Goal: Task Accomplishment & Management: Use online tool/utility

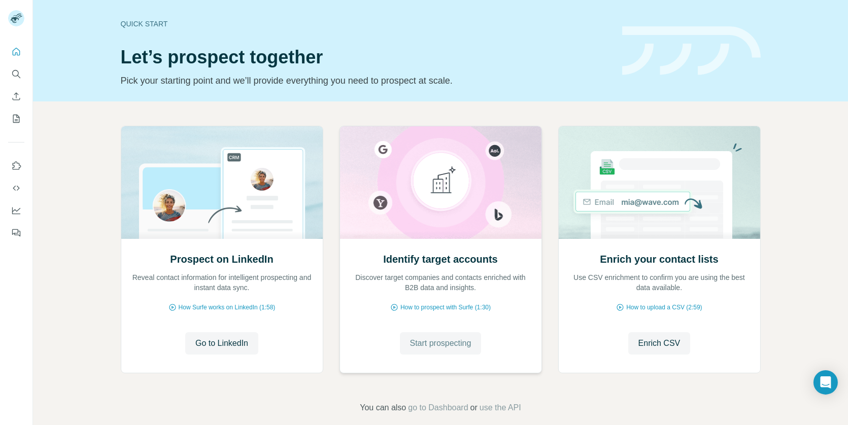
click at [427, 338] on span "Start prospecting" at bounding box center [440, 343] width 61 height 12
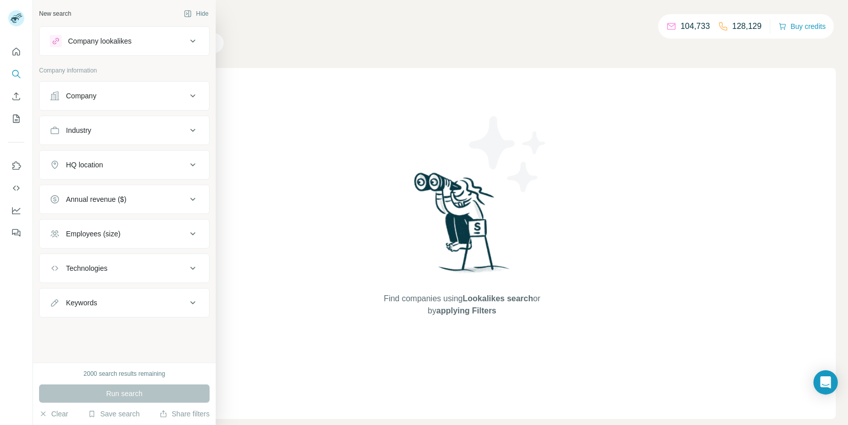
click at [94, 96] on div "Company" at bounding box center [81, 96] width 30 height 10
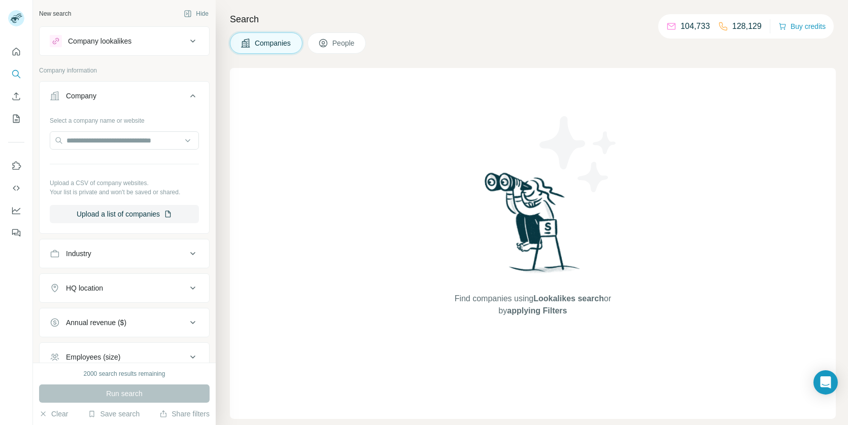
click at [131, 42] on div "Company lookalikes" at bounding box center [99, 41] width 63 height 10
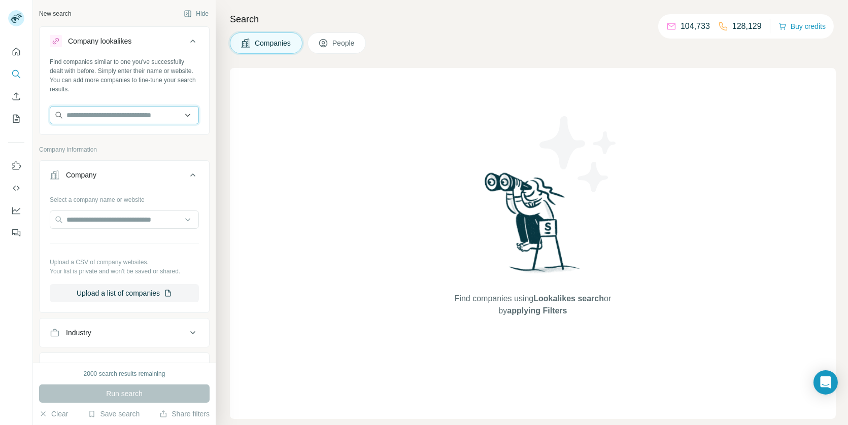
click at [113, 119] on input "text" at bounding box center [124, 115] width 149 height 18
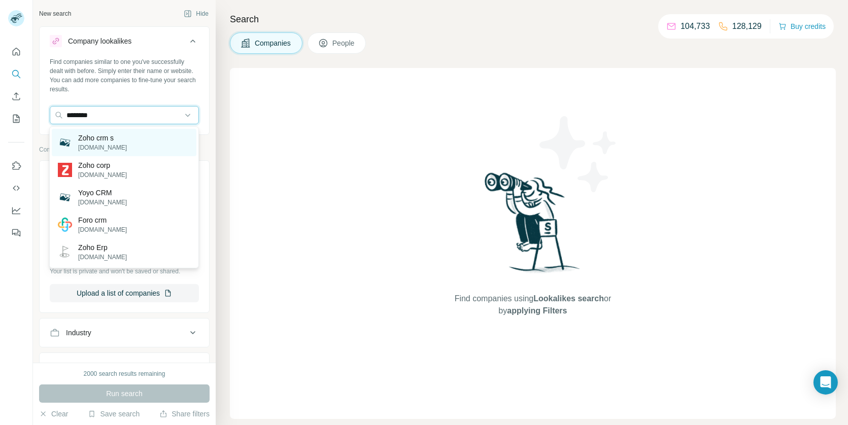
type input "********"
click at [128, 151] on div "Zoho crm s zohocrms.us" at bounding box center [124, 142] width 145 height 27
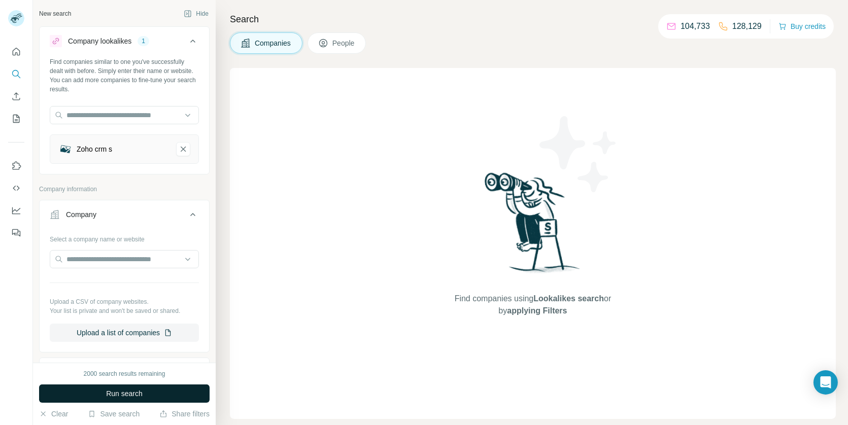
click at [117, 393] on span "Run search" at bounding box center [124, 394] width 37 height 10
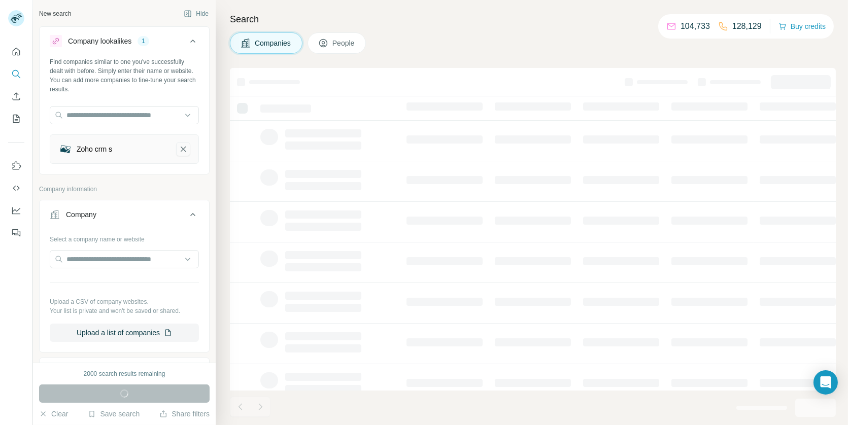
click at [183, 148] on icon "Zoho crm s-remove-button" at bounding box center [183, 149] width 5 height 5
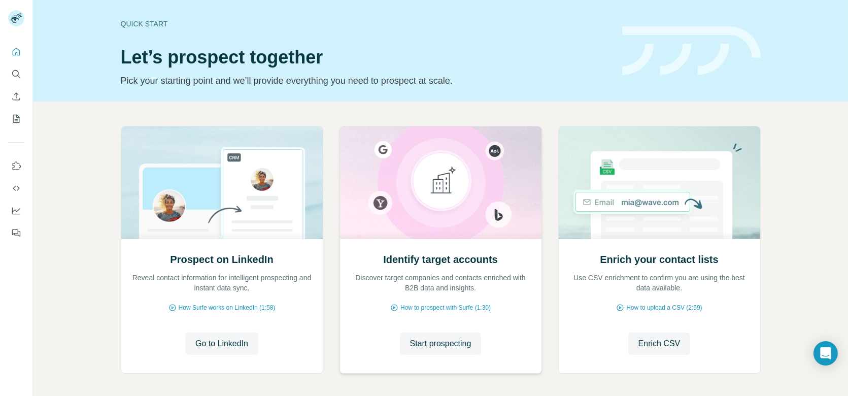
scroll to position [42, 0]
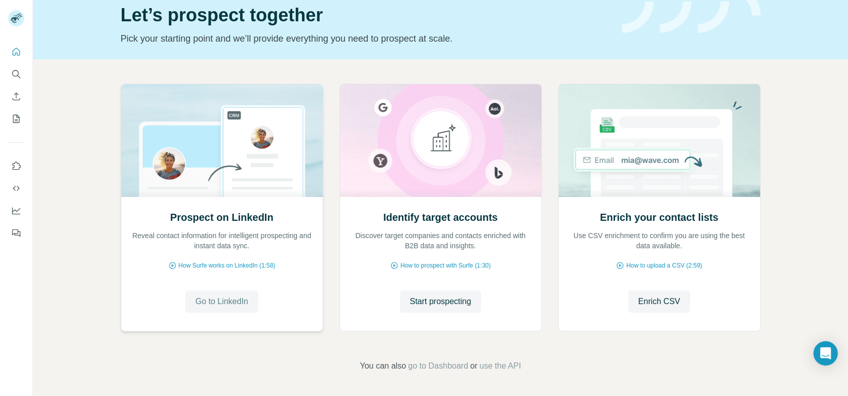
click at [202, 302] on span "Go to LinkedIn" at bounding box center [221, 301] width 53 height 12
click at [423, 296] on span "Start prospecting" at bounding box center [440, 301] width 61 height 12
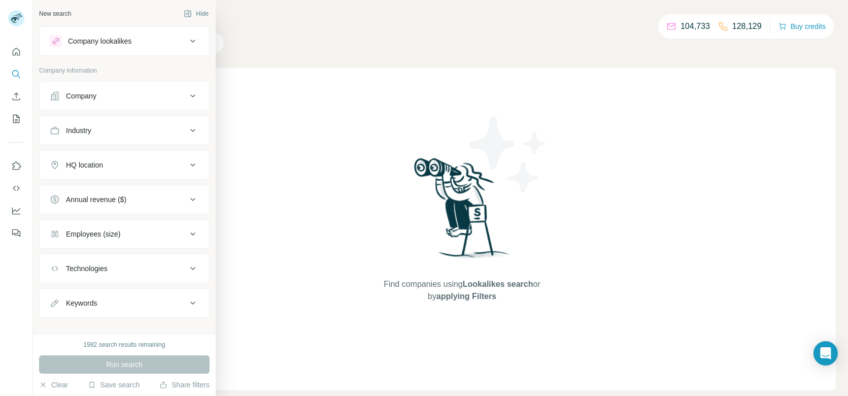
click at [108, 99] on div "Company" at bounding box center [118, 96] width 137 height 10
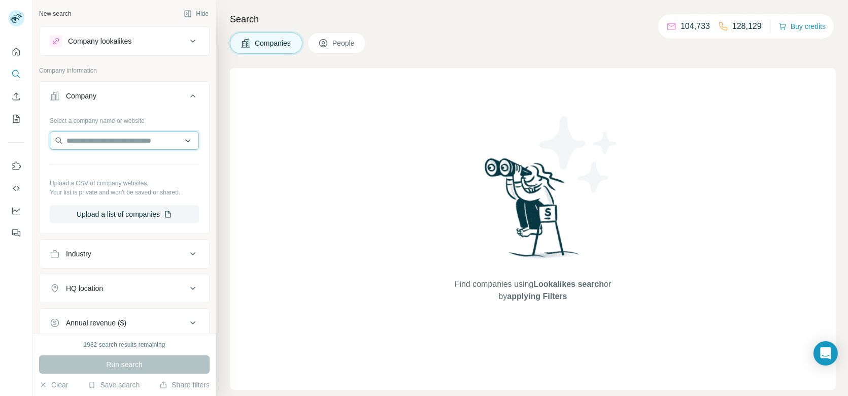
click at [107, 135] on input "text" at bounding box center [124, 140] width 149 height 18
click at [234, 126] on div "Find companies using Lookalikes search or by applying Filters" at bounding box center [533, 229] width 606 height 322
click at [111, 213] on button "Upload a list of companies" at bounding box center [124, 214] width 149 height 18
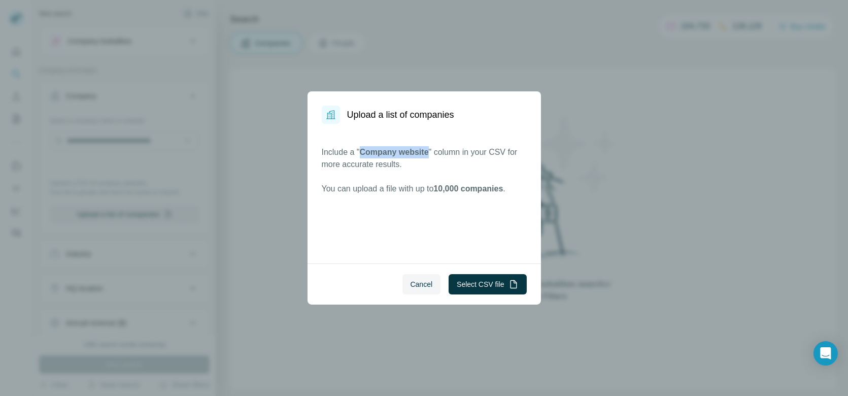
drag, startPoint x: 363, startPoint y: 151, endPoint x: 432, endPoint y: 151, distance: 69.0
click at [432, 151] on p "Include a " Company website " column in your CSV for more accurate results." at bounding box center [424, 158] width 205 height 24
click at [414, 284] on span "Cancel" at bounding box center [421, 284] width 22 height 10
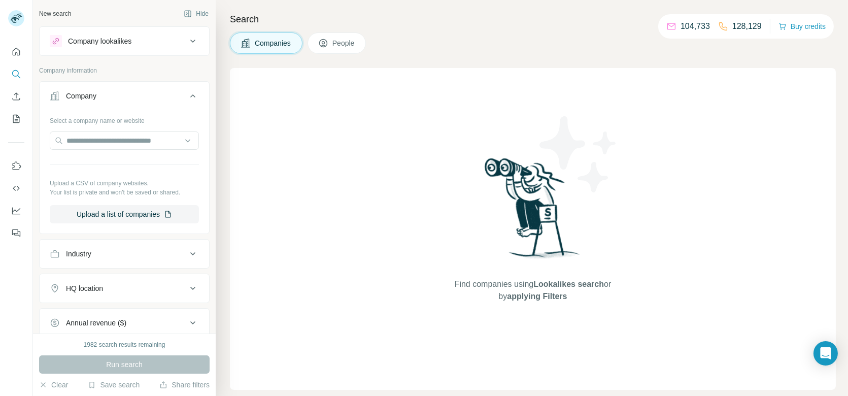
click at [99, 45] on div "Company lookalikes" at bounding box center [99, 41] width 63 height 10
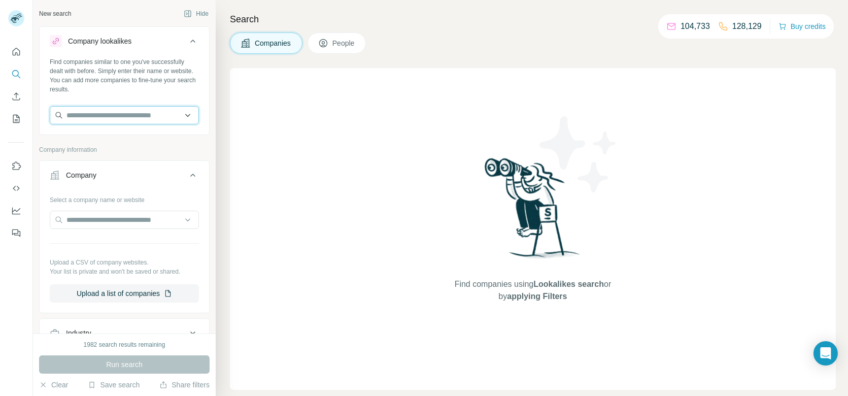
click at [116, 112] on input "text" at bounding box center [124, 115] width 149 height 18
click at [218, 134] on div "Search Companies People Find companies using Lookalikes search or by applying F…" at bounding box center [532, 198] width 632 height 396
click at [109, 221] on input "text" at bounding box center [124, 220] width 149 height 18
type input "*********"
click at [164, 185] on button "Company" at bounding box center [124, 177] width 169 height 28
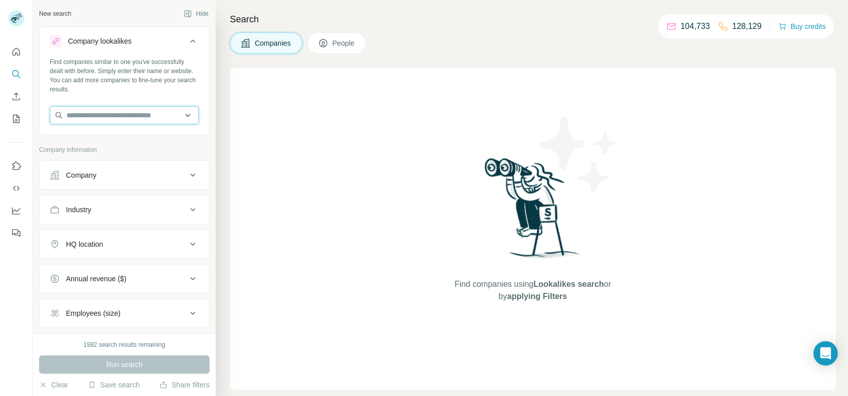
click at [117, 115] on input "text" at bounding box center [124, 115] width 149 height 18
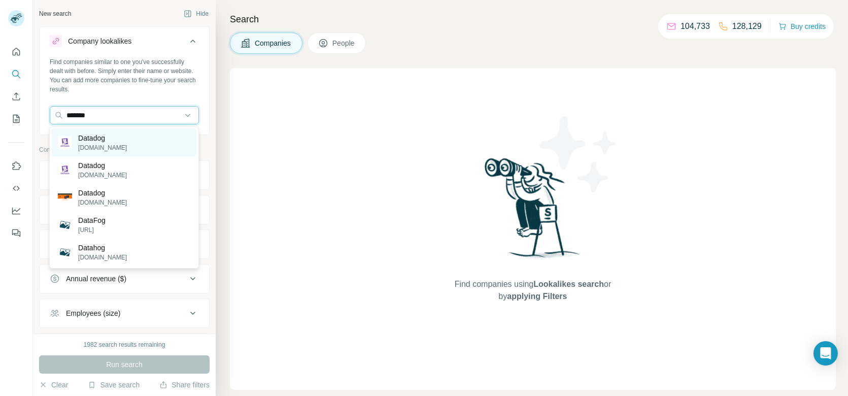
type input "*******"
click at [126, 135] on div "Datadog datadoghq.com" at bounding box center [124, 142] width 145 height 27
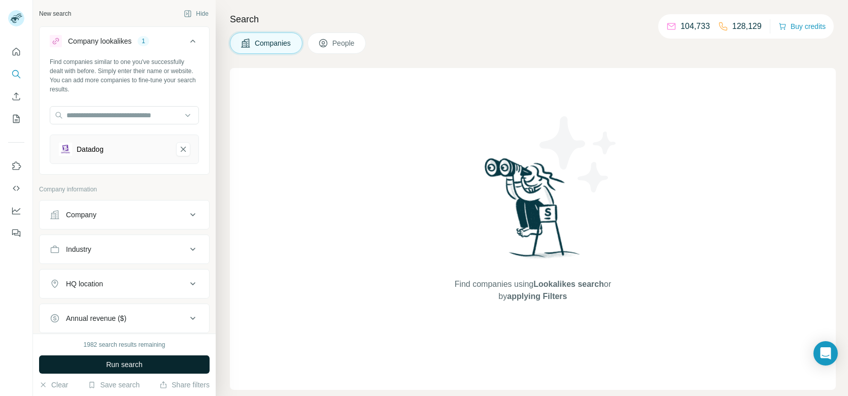
click at [128, 363] on span "Run search" at bounding box center [124, 364] width 37 height 10
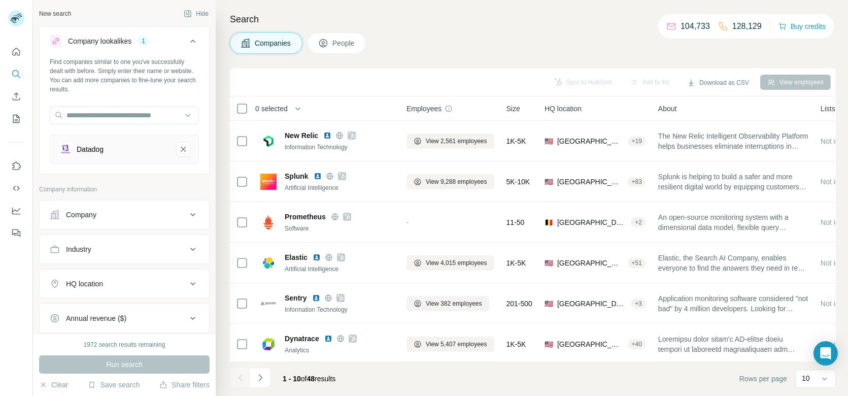
click at [340, 42] on span "People" at bounding box center [343, 43] width 23 height 10
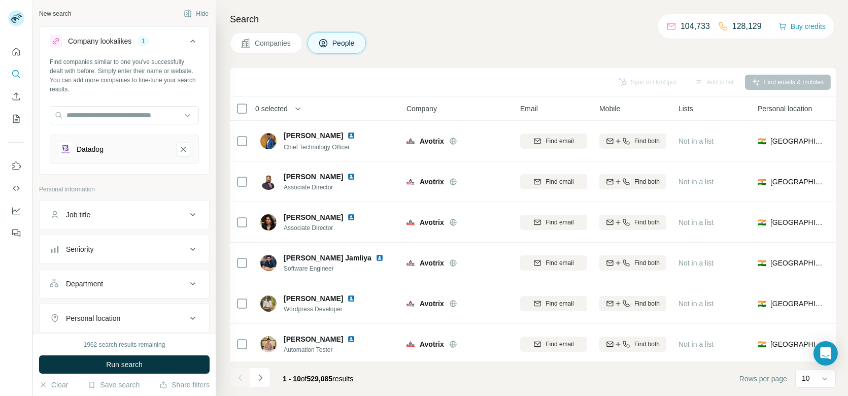
click at [256, 42] on span "Companies" at bounding box center [273, 43] width 37 height 10
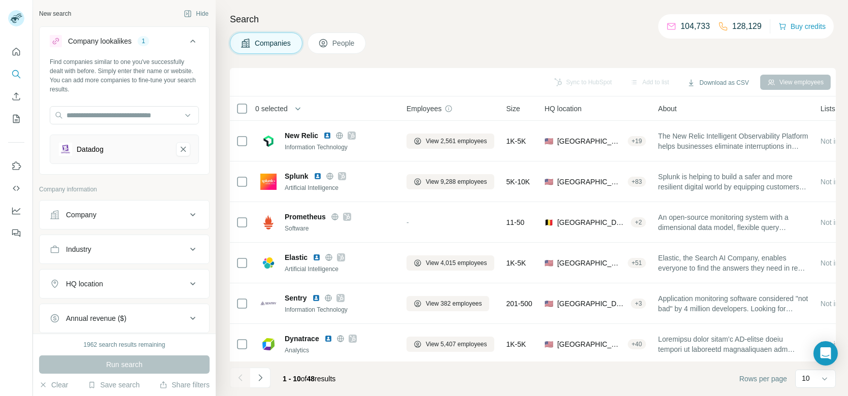
click at [331, 45] on button "People" at bounding box center [336, 42] width 59 height 21
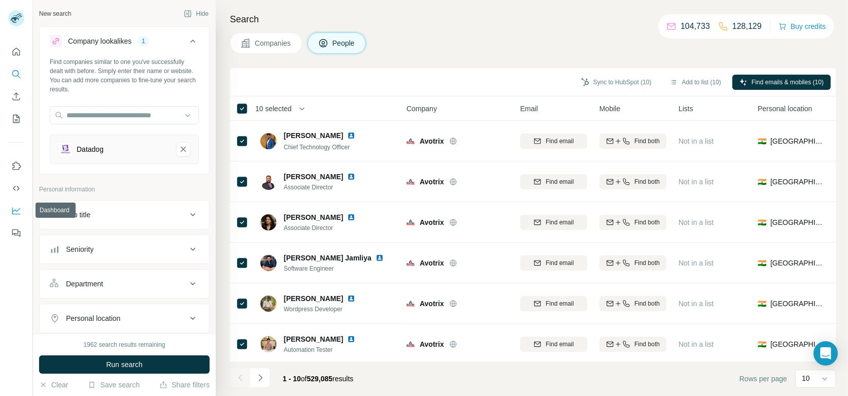
click at [17, 216] on button "Dashboard" at bounding box center [16, 210] width 16 height 18
click at [13, 52] on icon "Quick start" at bounding box center [16, 52] width 10 height 10
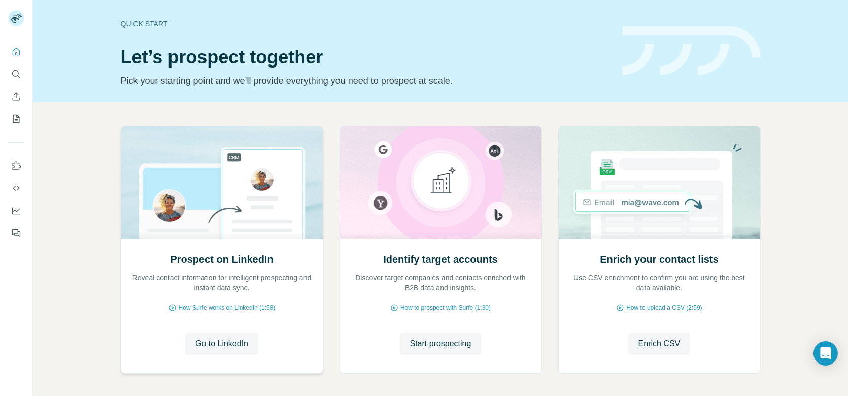
scroll to position [42, 0]
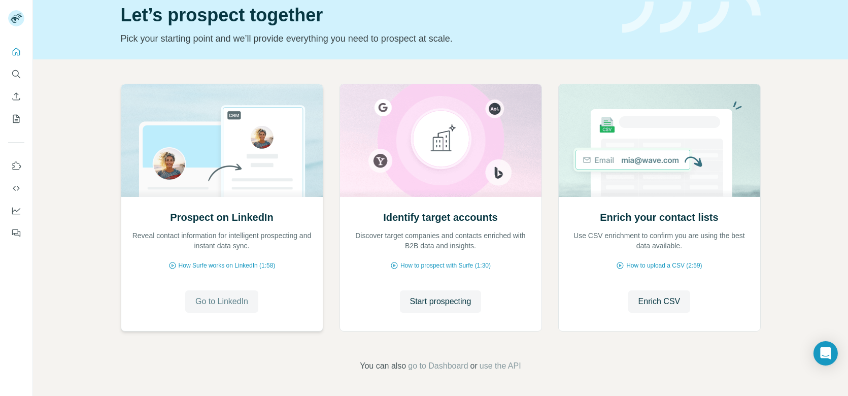
click at [229, 300] on span "Go to LinkedIn" at bounding box center [221, 301] width 53 height 12
click at [18, 118] on icon "My lists" at bounding box center [16, 119] width 10 height 10
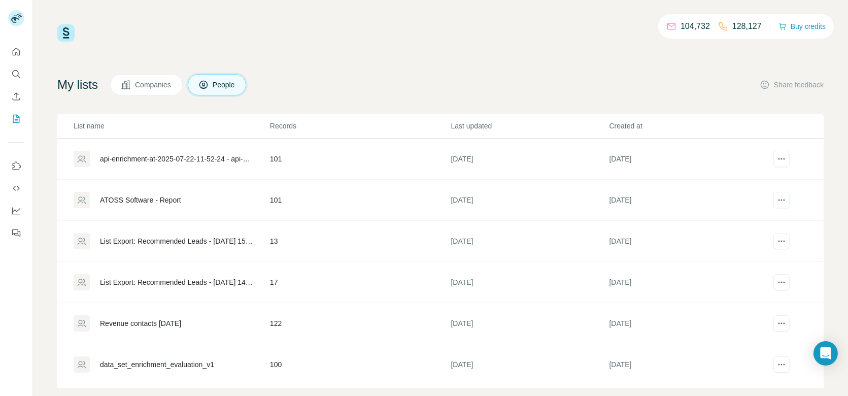
click at [128, 155] on div "api-enrichment-at-2025-07-22-11-52-24 - api-enrichment-at-2025-07-22-11-52-24.c…" at bounding box center [176, 159] width 153 height 10
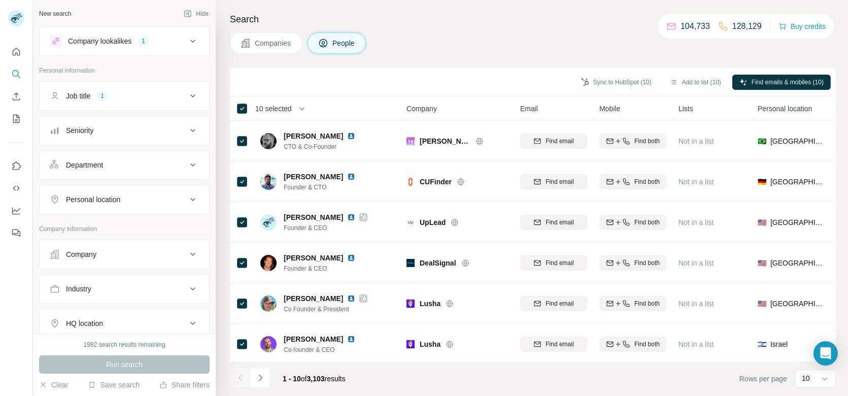
click at [294, 101] on button "button" at bounding box center [302, 108] width 20 height 20
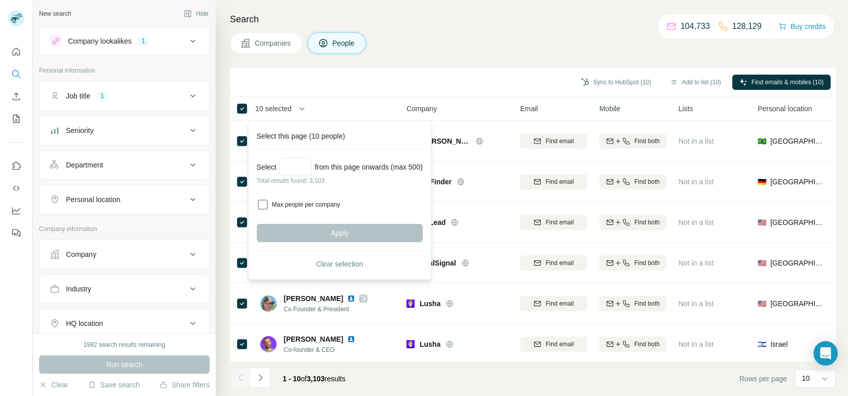
click at [378, 88] on div "Sync to HubSpot (10) Add to list (10) Find emails & mobiles (10)" at bounding box center [533, 82] width 596 height 18
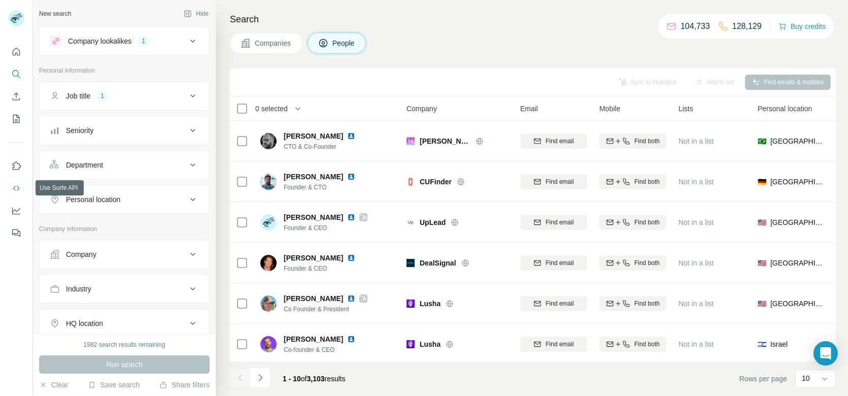
click at [18, 187] on icon "Use Surfe API" at bounding box center [16, 188] width 10 height 10
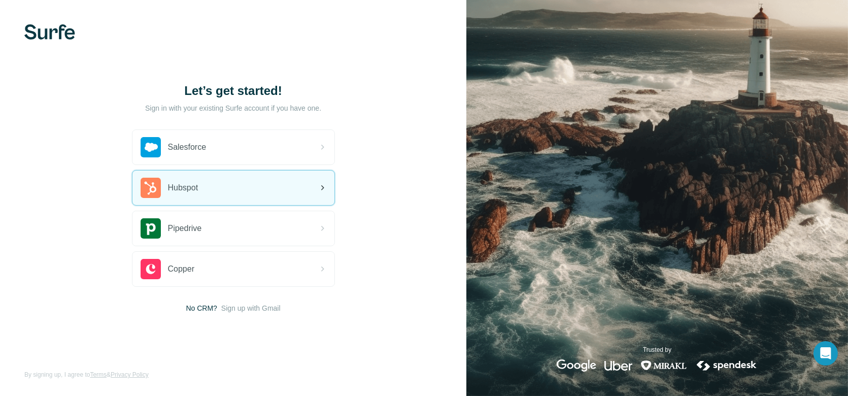
click at [198, 192] on span "Hubspot" at bounding box center [183, 188] width 30 height 12
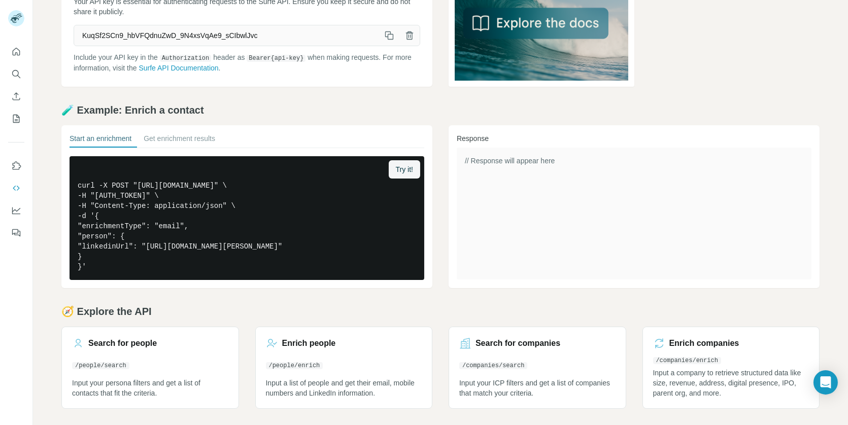
scroll to position [86, 0]
